Goal: Information Seeking & Learning: Learn about a topic

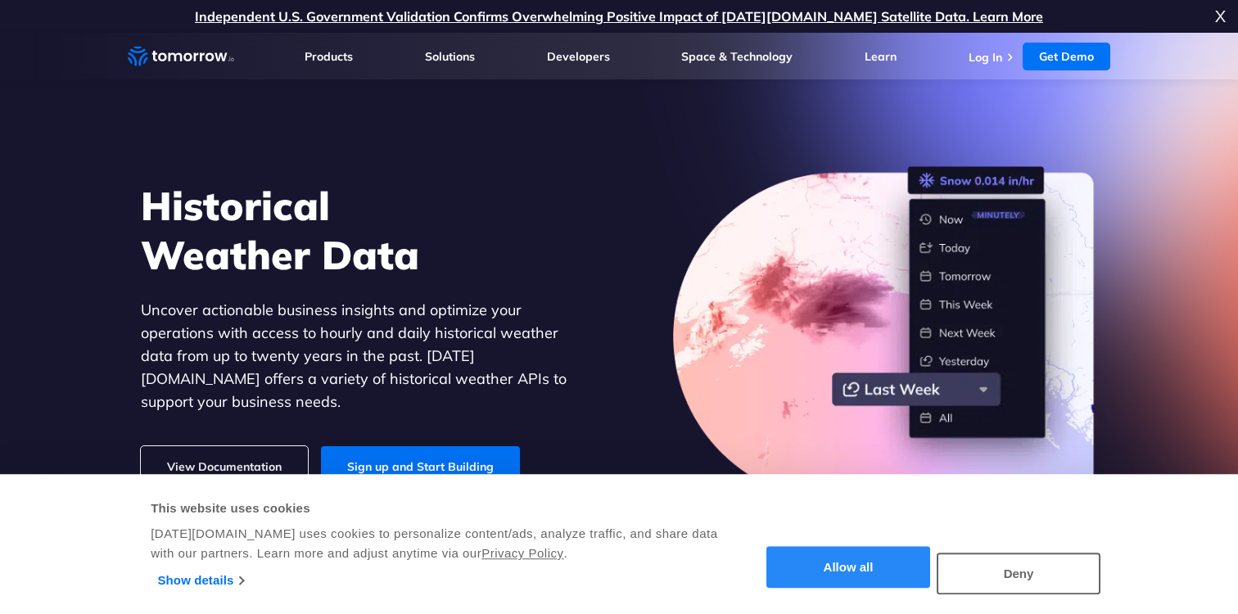
click at [811, 555] on button "Allow all" at bounding box center [848, 568] width 164 height 42
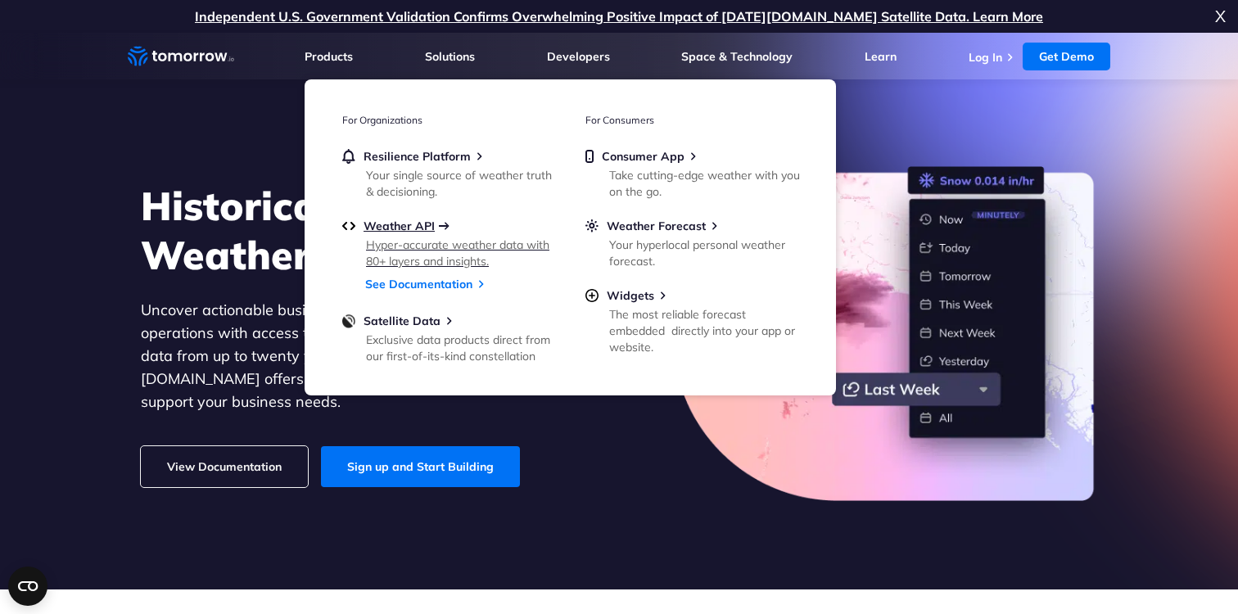
click at [387, 222] on span "Weather API" at bounding box center [399, 226] width 71 height 15
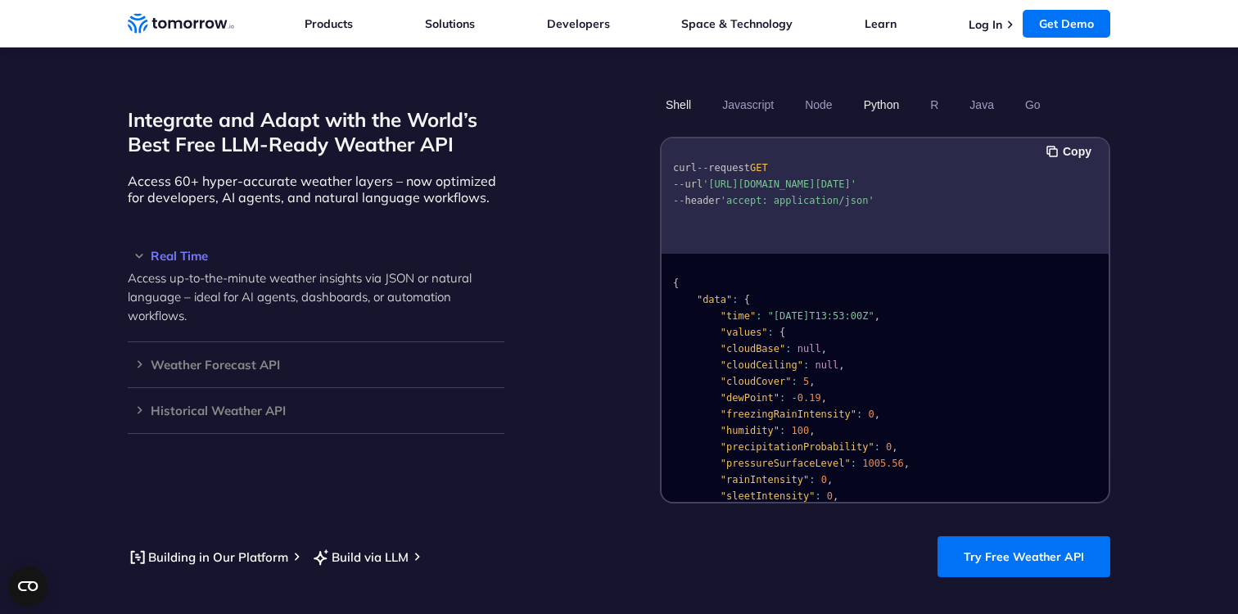
click at [874, 91] on button "Python" at bounding box center [881, 105] width 47 height 28
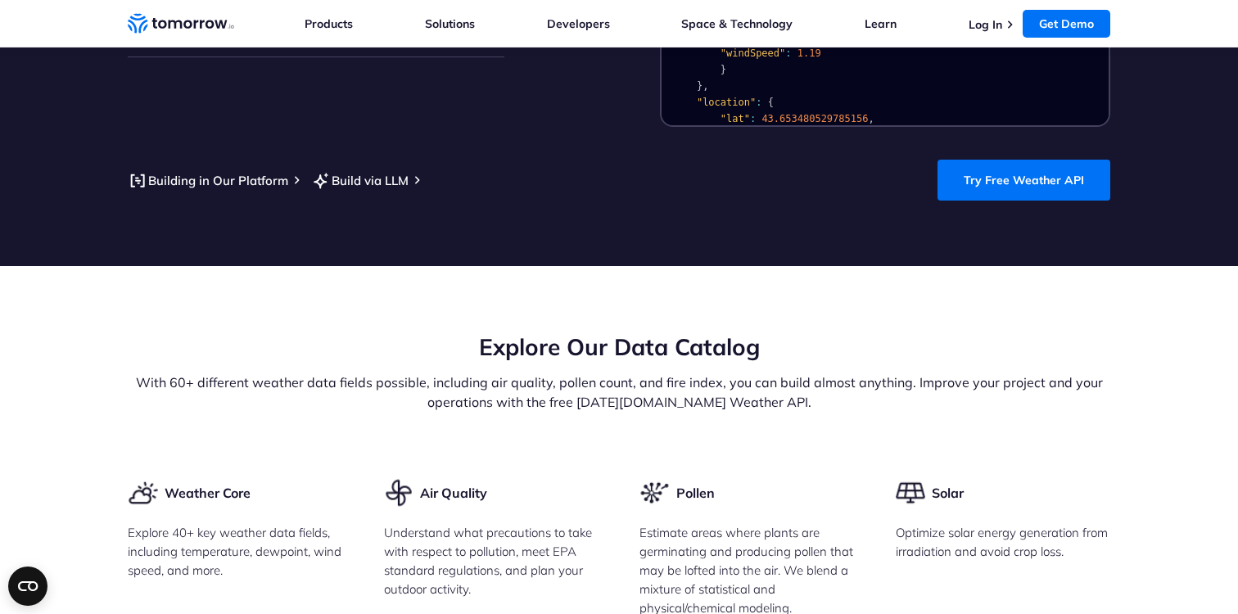
scroll to position [1824, 0]
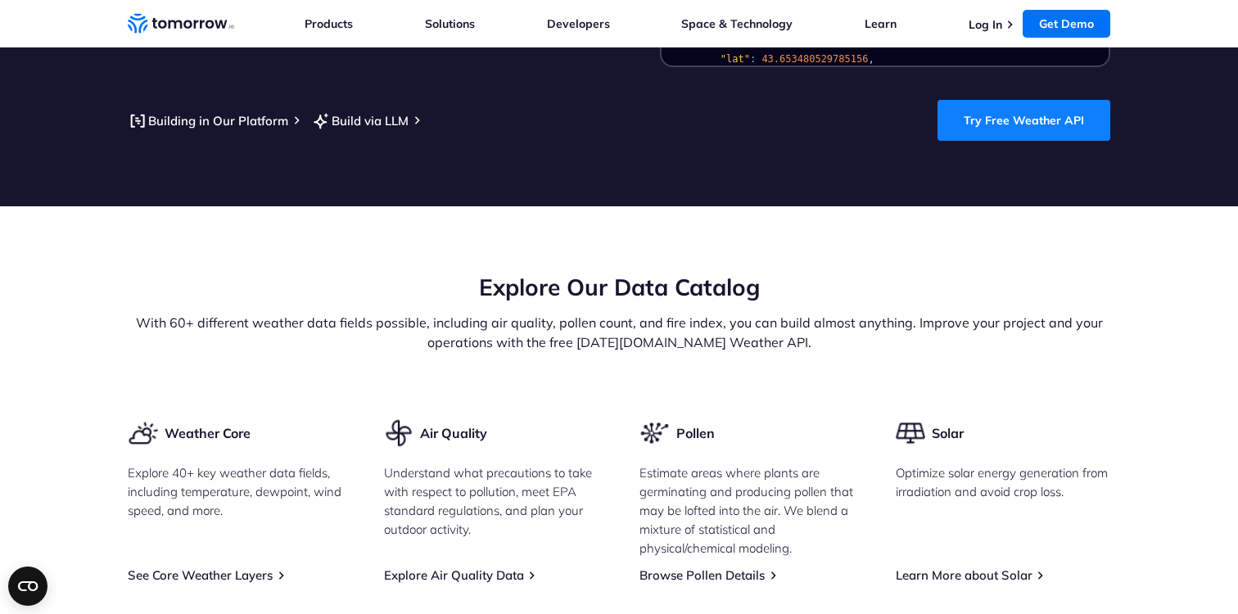
click at [974, 100] on link "Try Free Weather API" at bounding box center [1023, 120] width 173 height 41
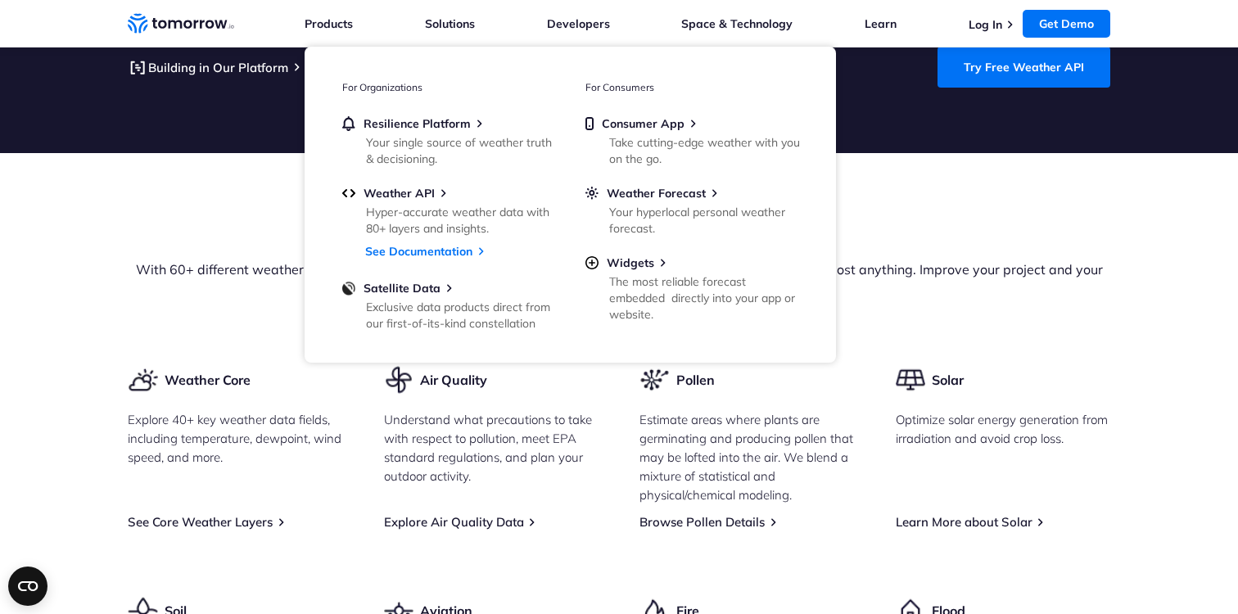
scroll to position [1884, 0]
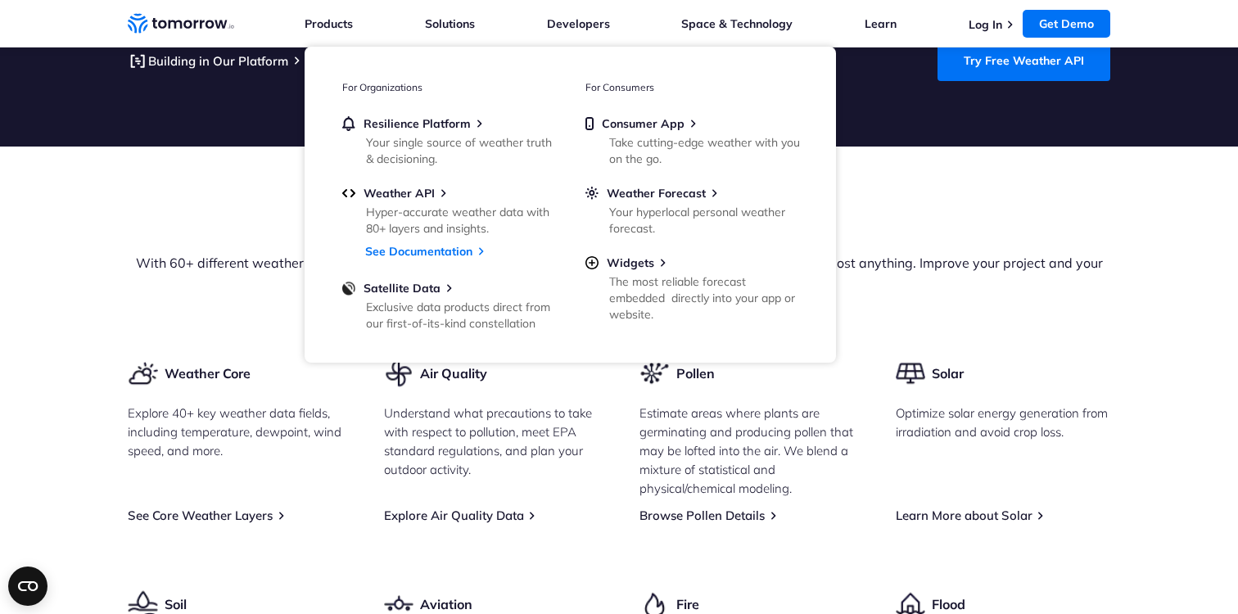
click at [269, 320] on div "Explore Our Data Catalog With 60+ different weather data fields possible, inclu…" at bounding box center [619, 285] width 983 height 146
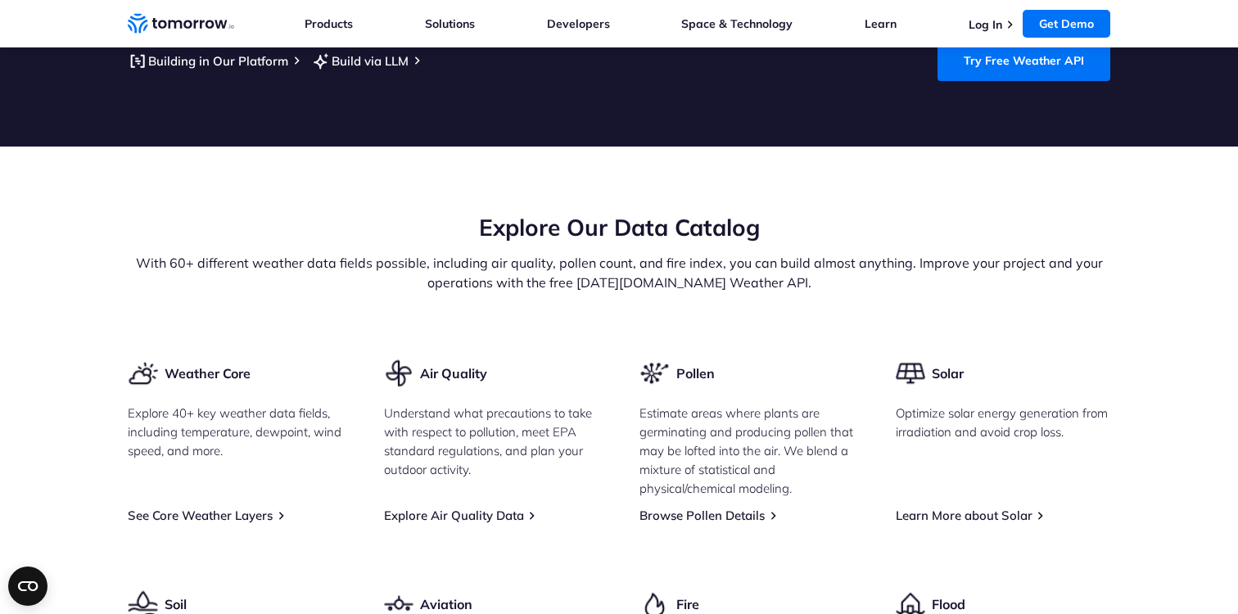
click at [278, 404] on p "Explore 40+ key weather data fields, including temperature, dewpoint, wind spee…" at bounding box center [235, 432] width 215 height 56
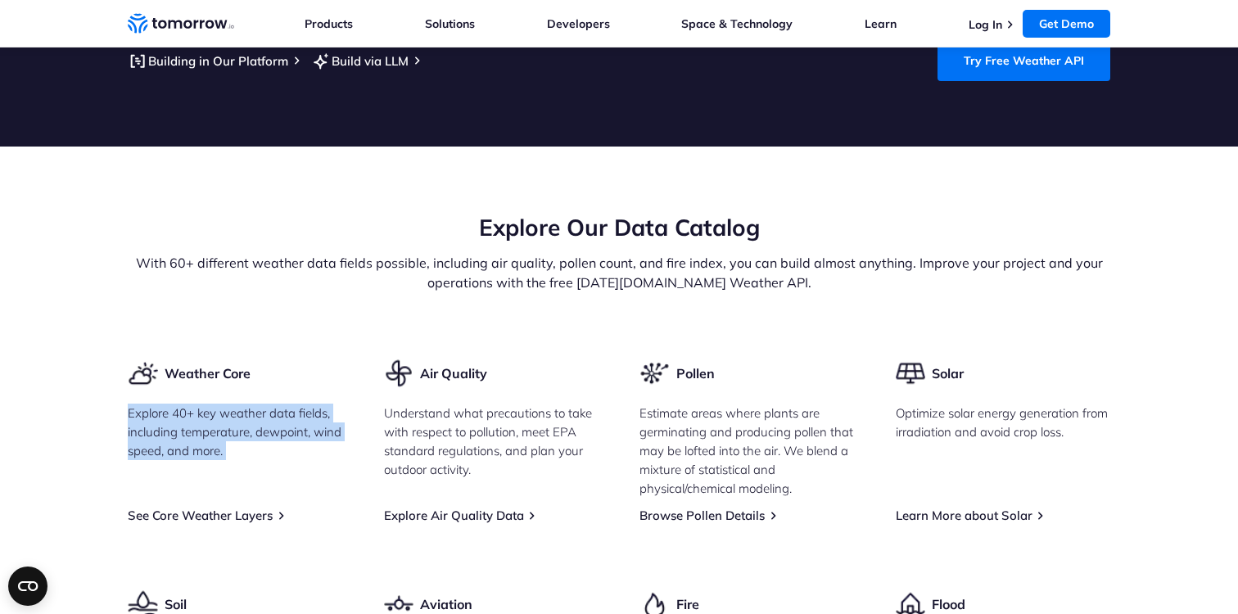
click at [410, 411] on p "Understand what precautions to take with respect to pollution, meet EPA standar…" at bounding box center [491, 441] width 215 height 75
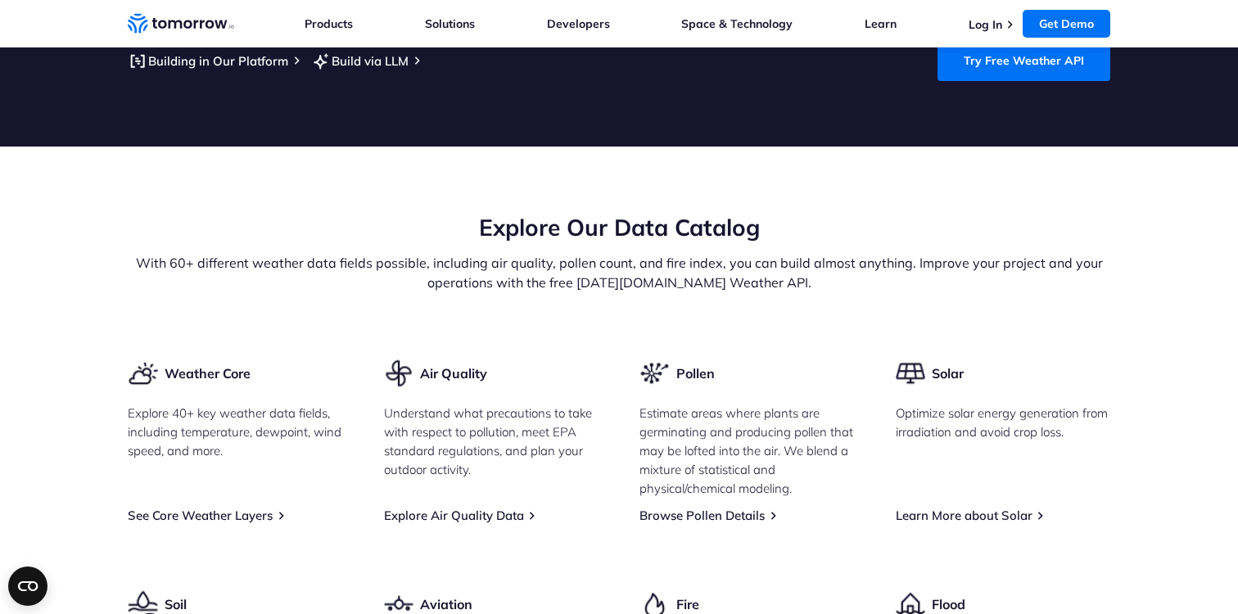
click at [410, 411] on p "Understand what precautions to take with respect to pollution, meet EPA standar…" at bounding box center [491, 441] width 215 height 75
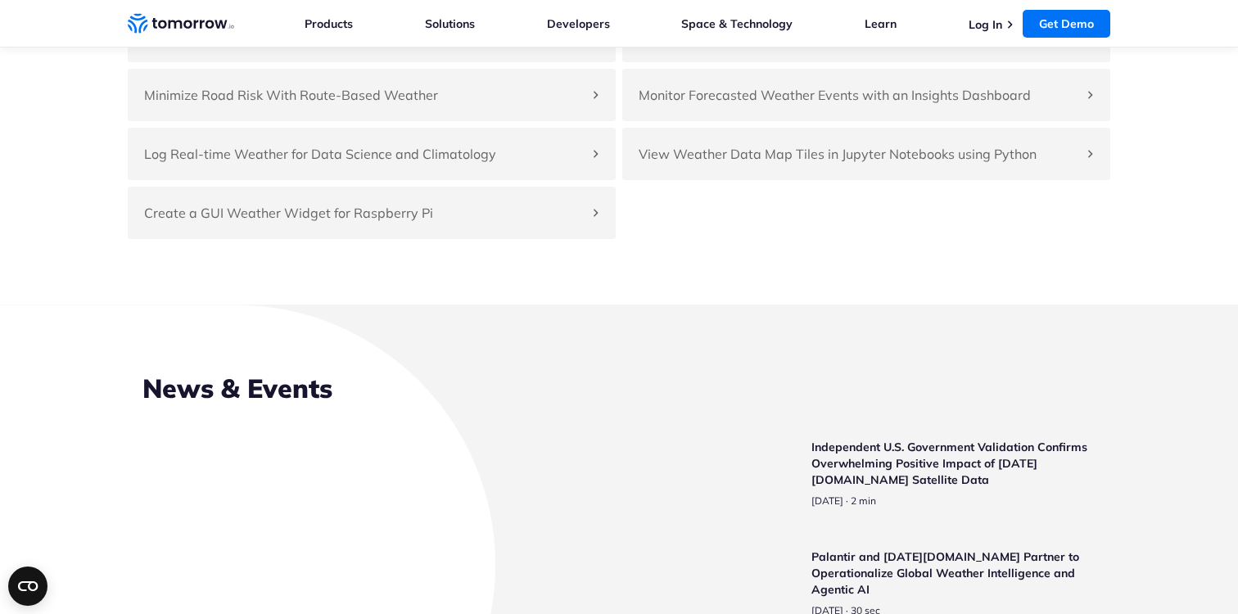
scroll to position [3869, 0]
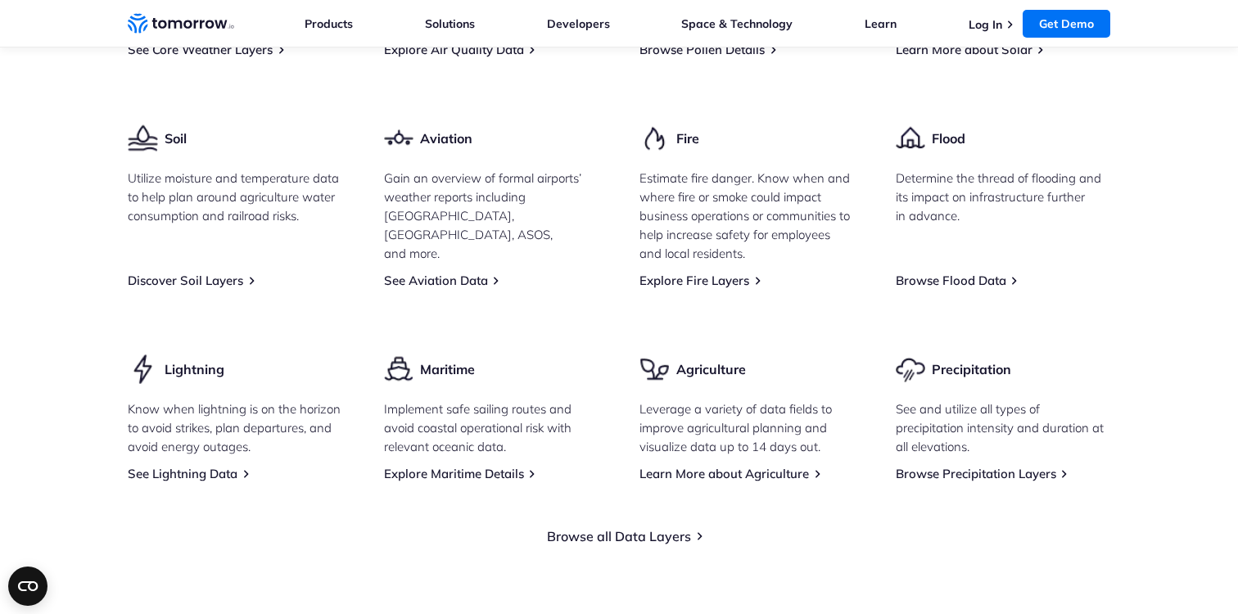
scroll to position [2112, 0]
